Goal: Information Seeking & Learning: Check status

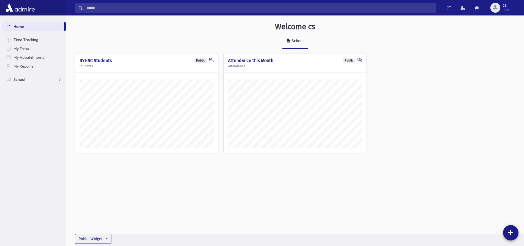
scroll to position [243, 458]
click at [23, 80] on span "School" at bounding box center [20, 79] width 12 height 5
click at [26, 87] on span "Students" at bounding box center [24, 88] width 15 height 5
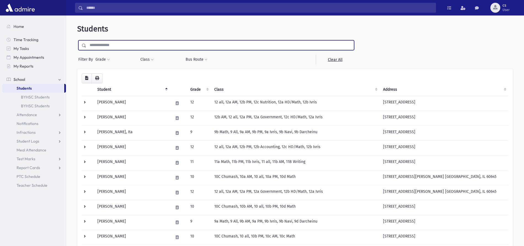
click at [105, 43] on input "text" at bounding box center [220, 45] width 268 height 10
type input "*******"
click at [77, 40] on input "submit" at bounding box center [84, 43] width 15 height 7
